Goal: Information Seeking & Learning: Learn about a topic

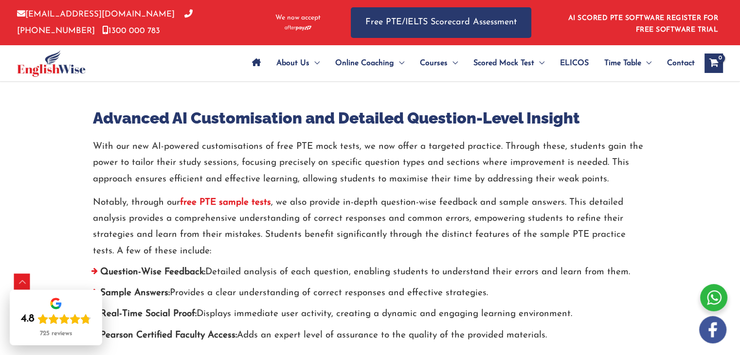
scroll to position [3458, 0]
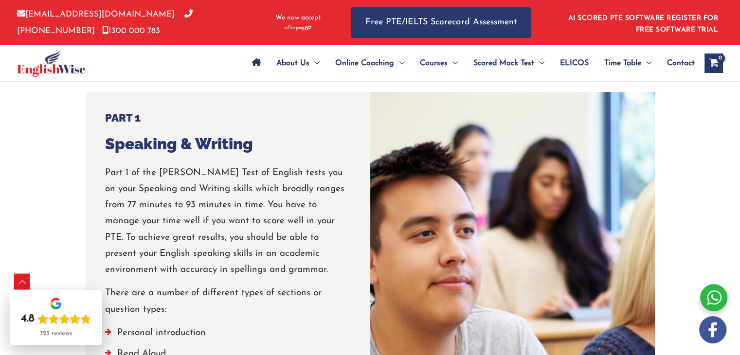
scroll to position [802, 0]
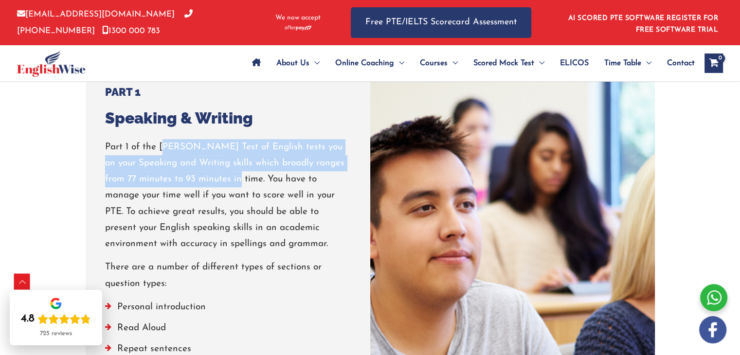
drag, startPoint x: 165, startPoint y: 148, endPoint x: 228, endPoint y: 187, distance: 74.3
click at [228, 187] on p "Part 1 of the [PERSON_NAME] Test of English tests you on your Speaking and Writ…" at bounding box center [228, 195] width 246 height 113
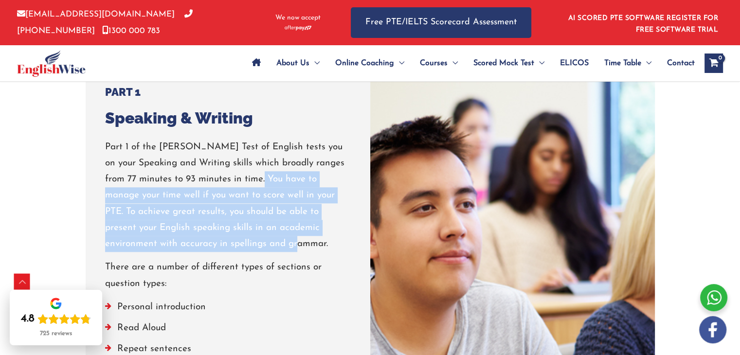
drag, startPoint x: 255, startPoint y: 182, endPoint x: 282, endPoint y: 246, distance: 69.3
click at [282, 246] on p "Part 1 of the [PERSON_NAME] Test of English tests you on your Speaking and Writ…" at bounding box center [228, 195] width 246 height 113
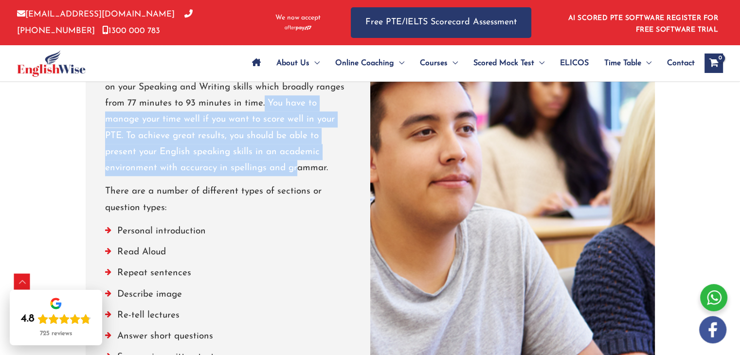
scroll to position [879, 0]
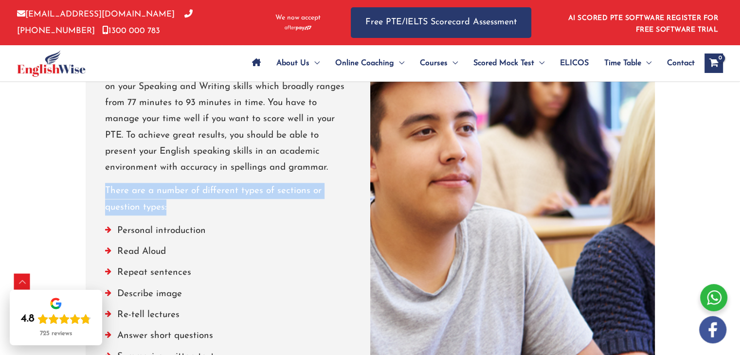
drag, startPoint x: 105, startPoint y: 191, endPoint x: 207, endPoint y: 207, distance: 103.1
click at [207, 207] on p "There are a number of different types of sections or question types:" at bounding box center [228, 199] width 246 height 33
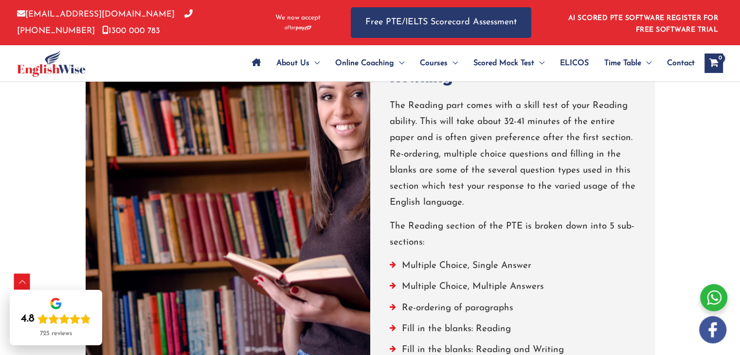
scroll to position [1345, 0]
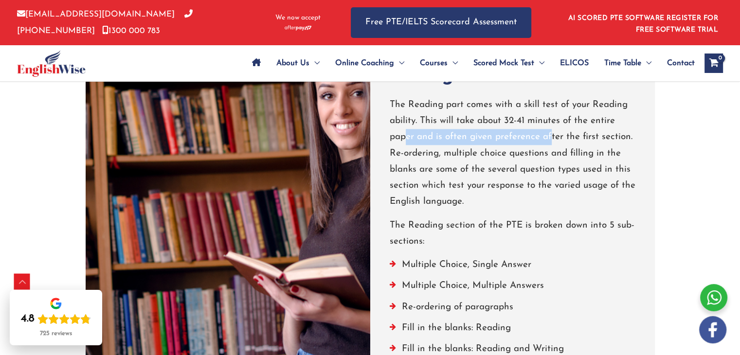
drag, startPoint x: 408, startPoint y: 140, endPoint x: 551, endPoint y: 143, distance: 143.1
click at [551, 143] on p "The Reading part comes with a skill test of your Reading ability. This will tak…" at bounding box center [513, 153] width 246 height 113
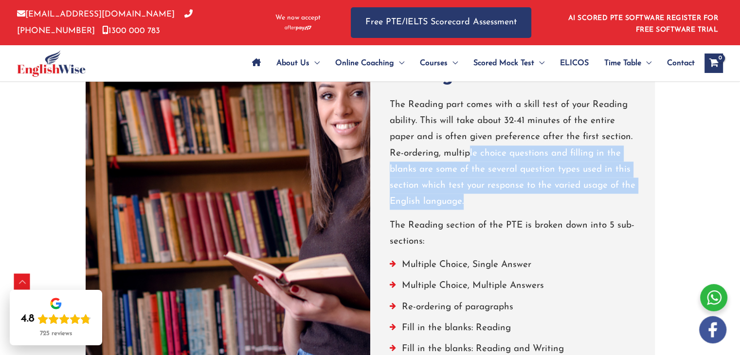
drag, startPoint x: 467, startPoint y: 155, endPoint x: 474, endPoint y: 196, distance: 41.9
click at [474, 196] on p "The Reading part comes with a skill test of your Reading ability. This will tak…" at bounding box center [513, 153] width 246 height 113
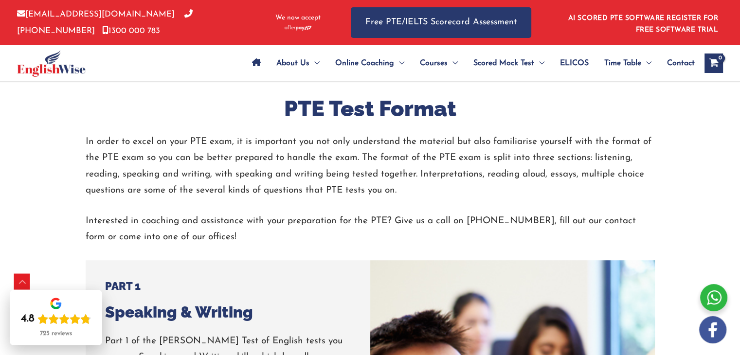
scroll to position [604, 0]
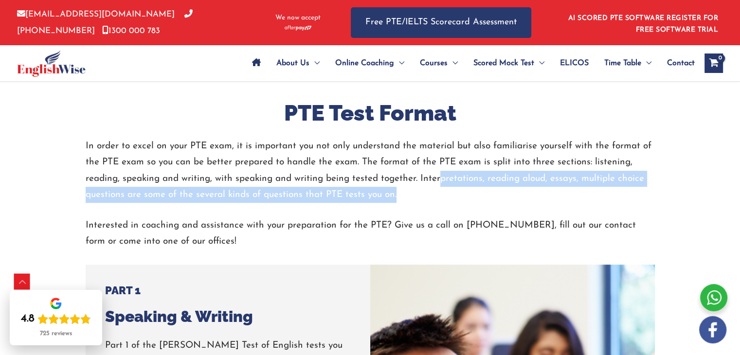
drag, startPoint x: 438, startPoint y: 181, endPoint x: 429, endPoint y: 192, distance: 14.2
click at [429, 192] on p "In order to excel on your PTE exam, it is important you not only understand the…" at bounding box center [371, 170] width 570 height 65
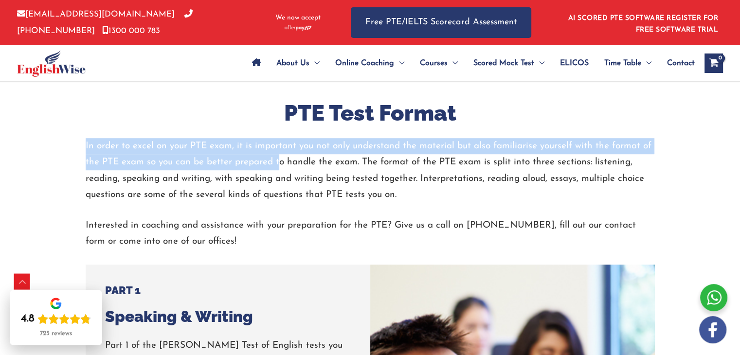
drag, startPoint x: 85, startPoint y: 147, endPoint x: 280, endPoint y: 155, distance: 195.4
click at [280, 155] on p "In order to excel on your PTE exam, it is important you not only understand the…" at bounding box center [371, 170] width 570 height 65
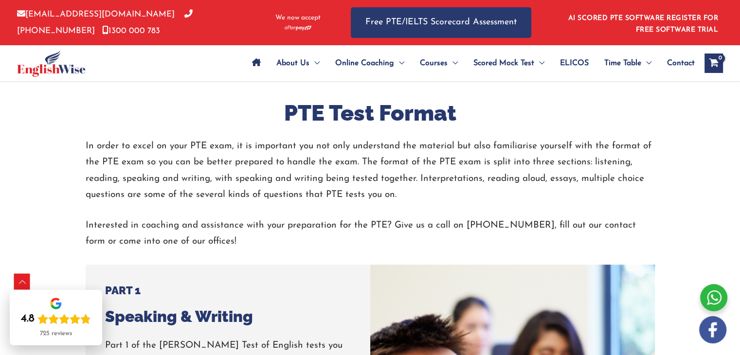
click at [311, 194] on p "In order to excel on your PTE exam, it is important you not only understand the…" at bounding box center [371, 170] width 570 height 65
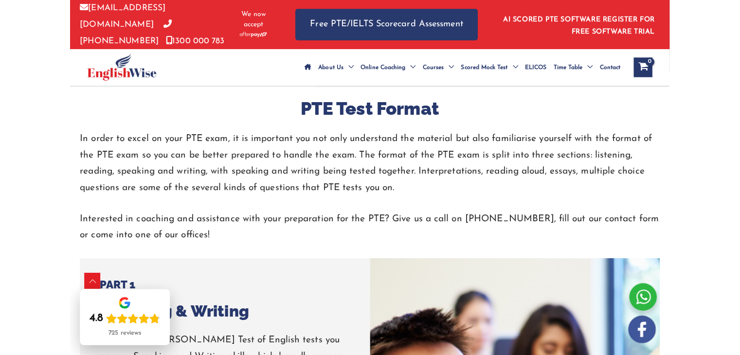
scroll to position [604, 0]
